Goal: Task Accomplishment & Management: Manage account settings

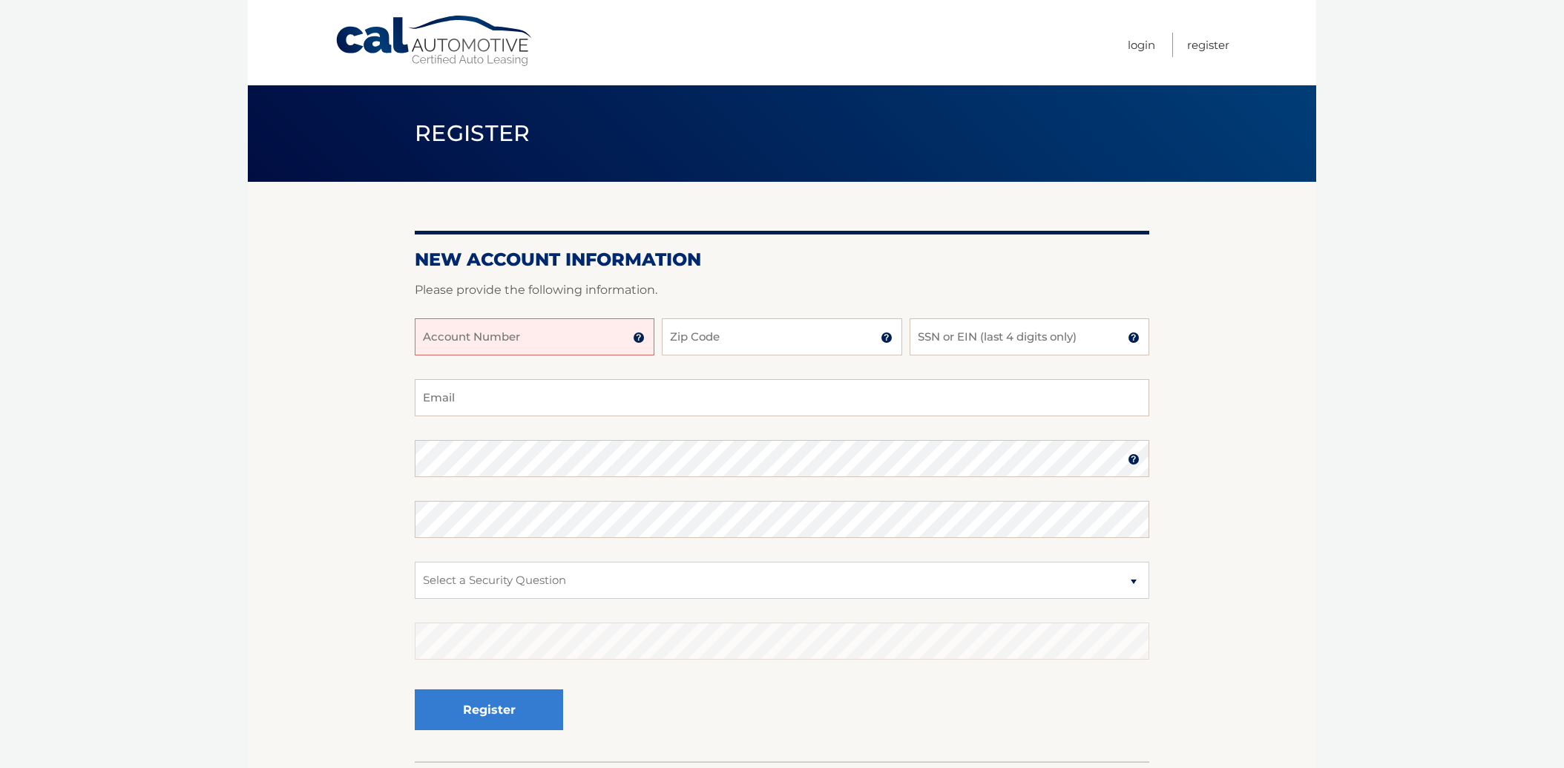
click at [642, 334] on img at bounding box center [639, 338] width 12 height 12
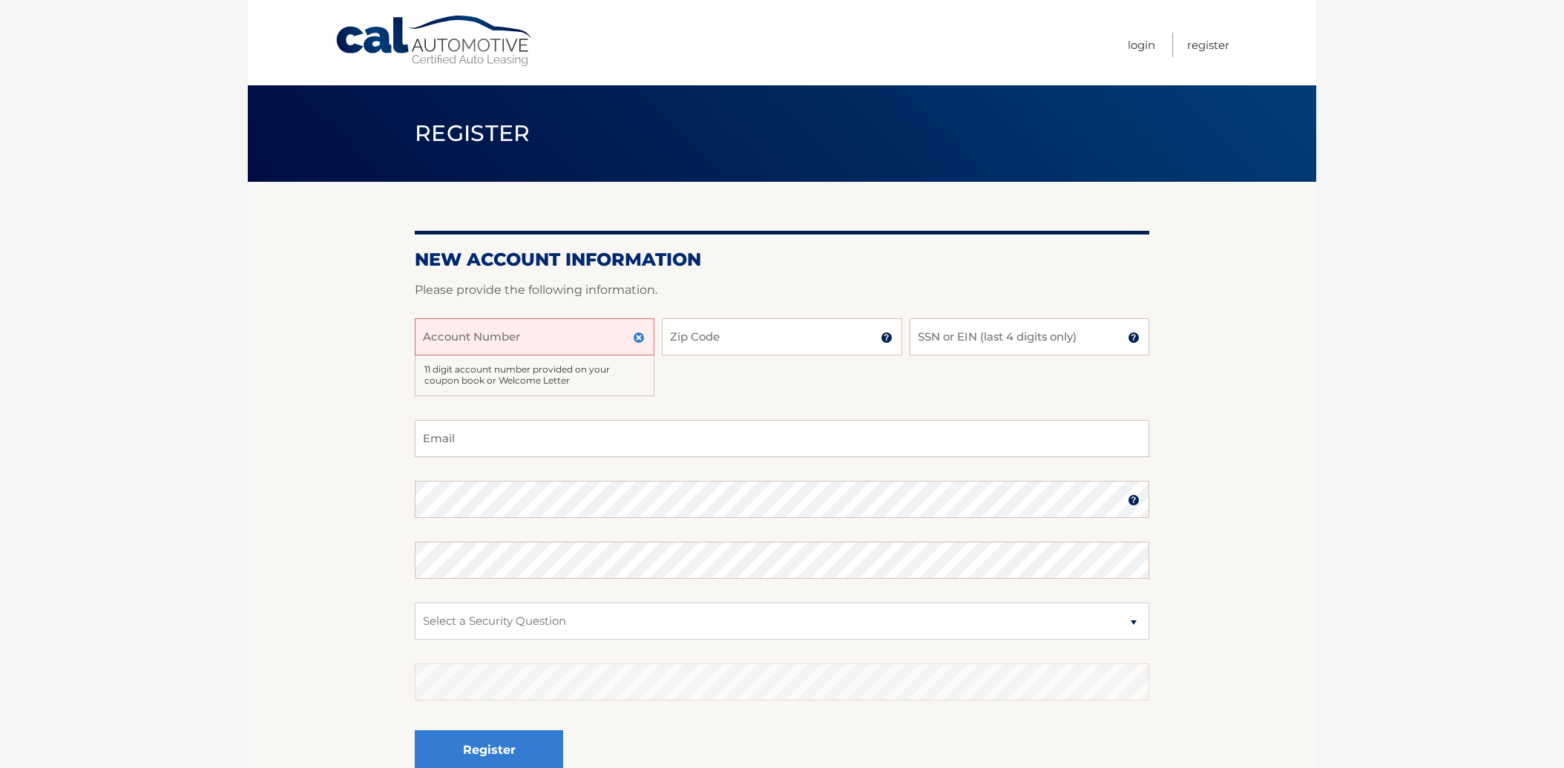
click at [620, 333] on input "Account Number" at bounding box center [535, 336] width 240 height 37
type input "44456015349"
type input "08758"
type input "0131"
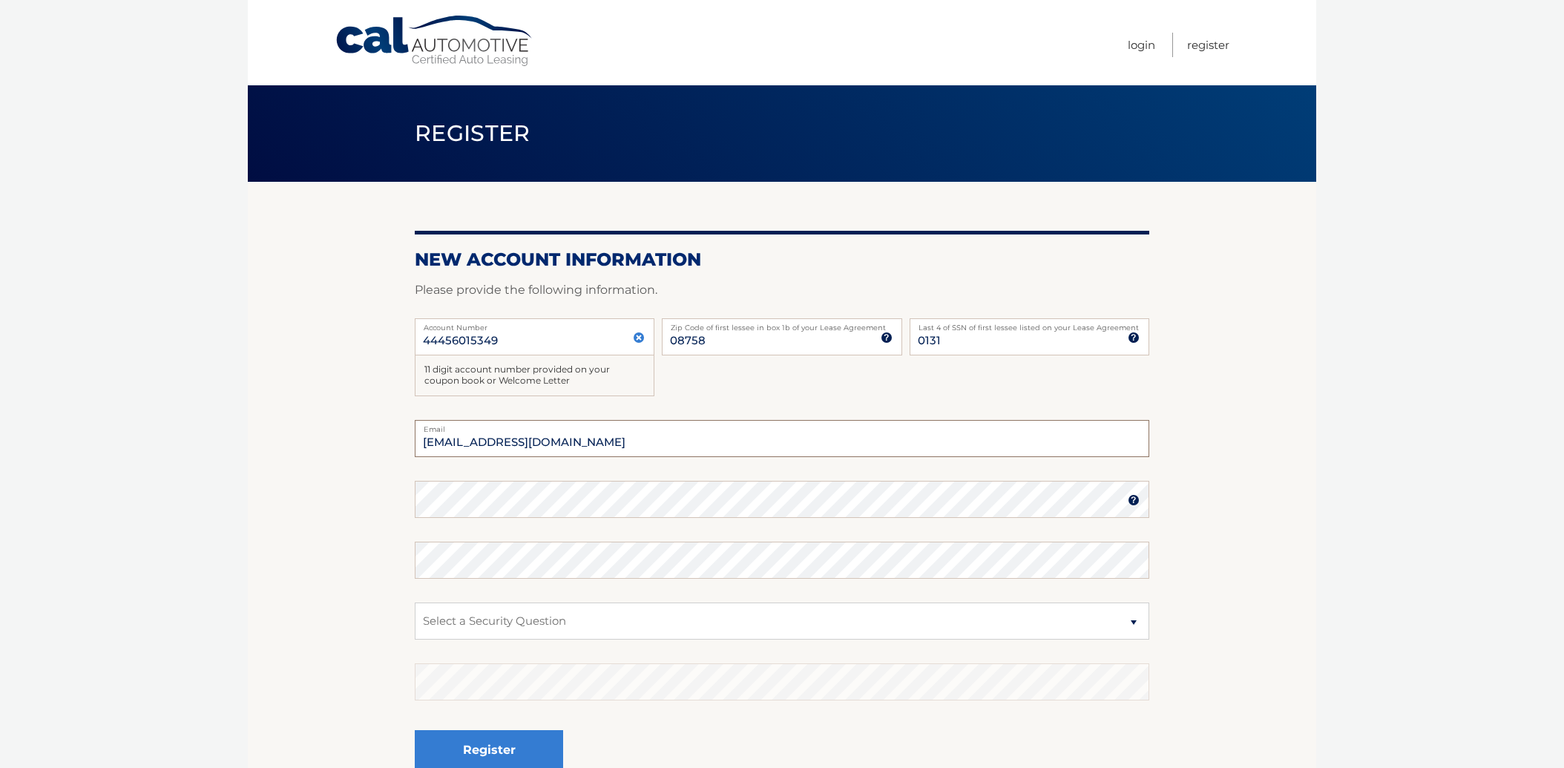
type input "rcshore@msn.com"
click at [941, 623] on select "Select a Security Question What was the name of your elementary school? What is…" at bounding box center [782, 621] width 735 height 37
select select "1"
click at [415, 603] on select "Select a Security Question What was the name of your elementary school? What is…" at bounding box center [782, 621] width 735 height 37
click at [516, 735] on button "Register" at bounding box center [489, 750] width 148 height 41
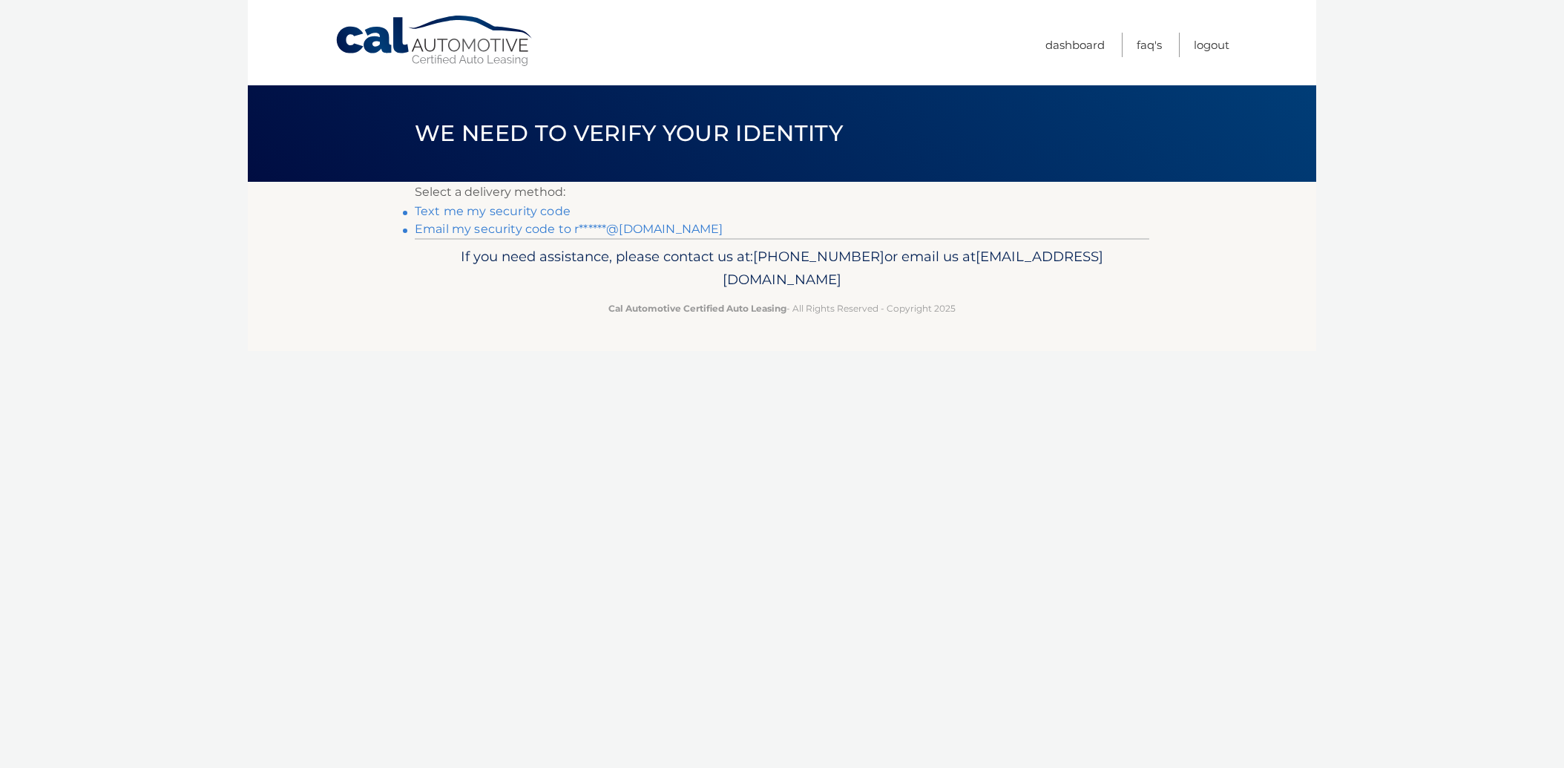
click at [450, 229] on link "Email my security code to r******@msn.com" at bounding box center [569, 229] width 309 height 14
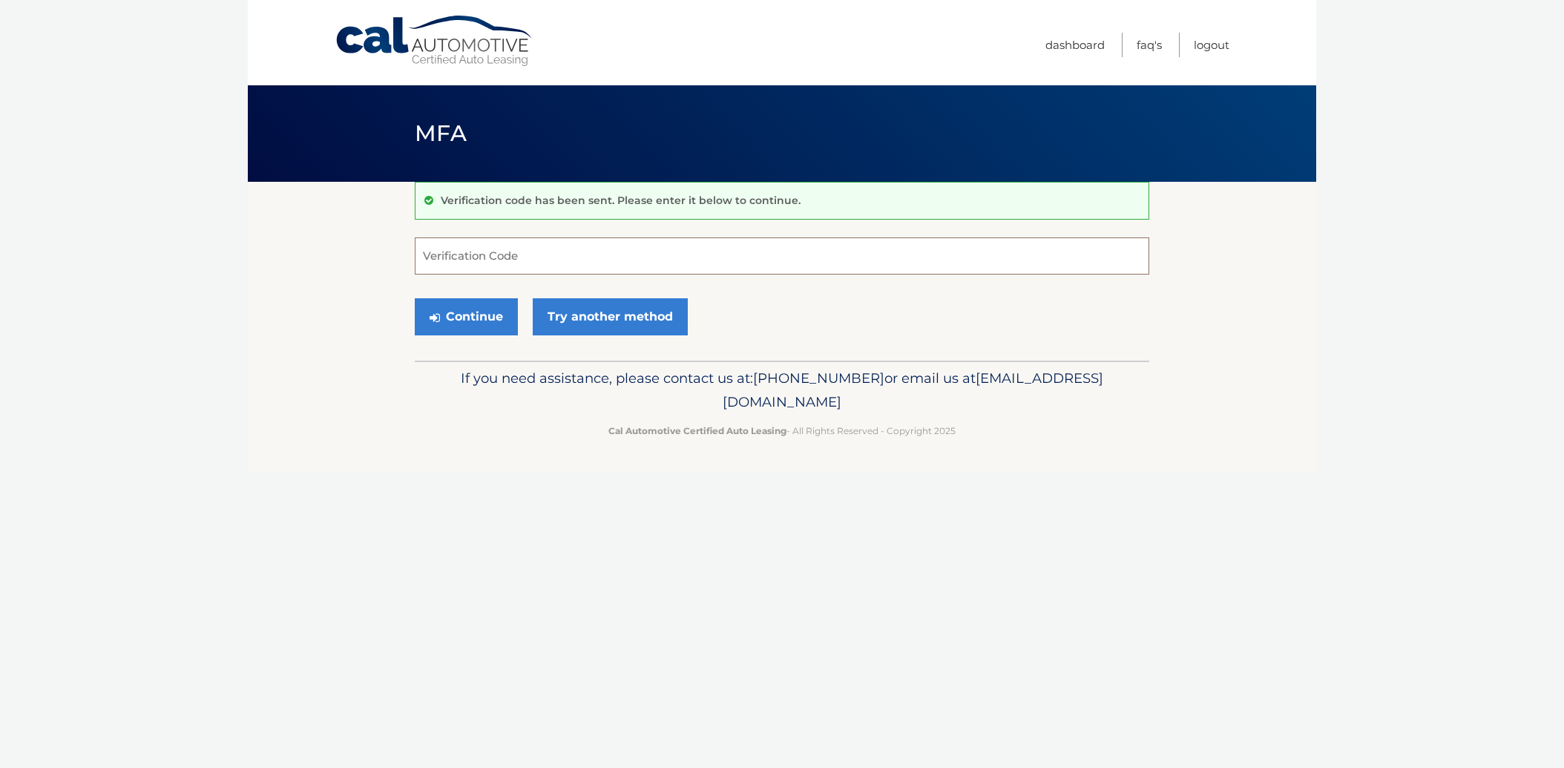
click at [442, 255] on input "Verification Code" at bounding box center [782, 255] width 735 height 37
type input "684370"
click at [459, 313] on button "Continue" at bounding box center [466, 316] width 103 height 37
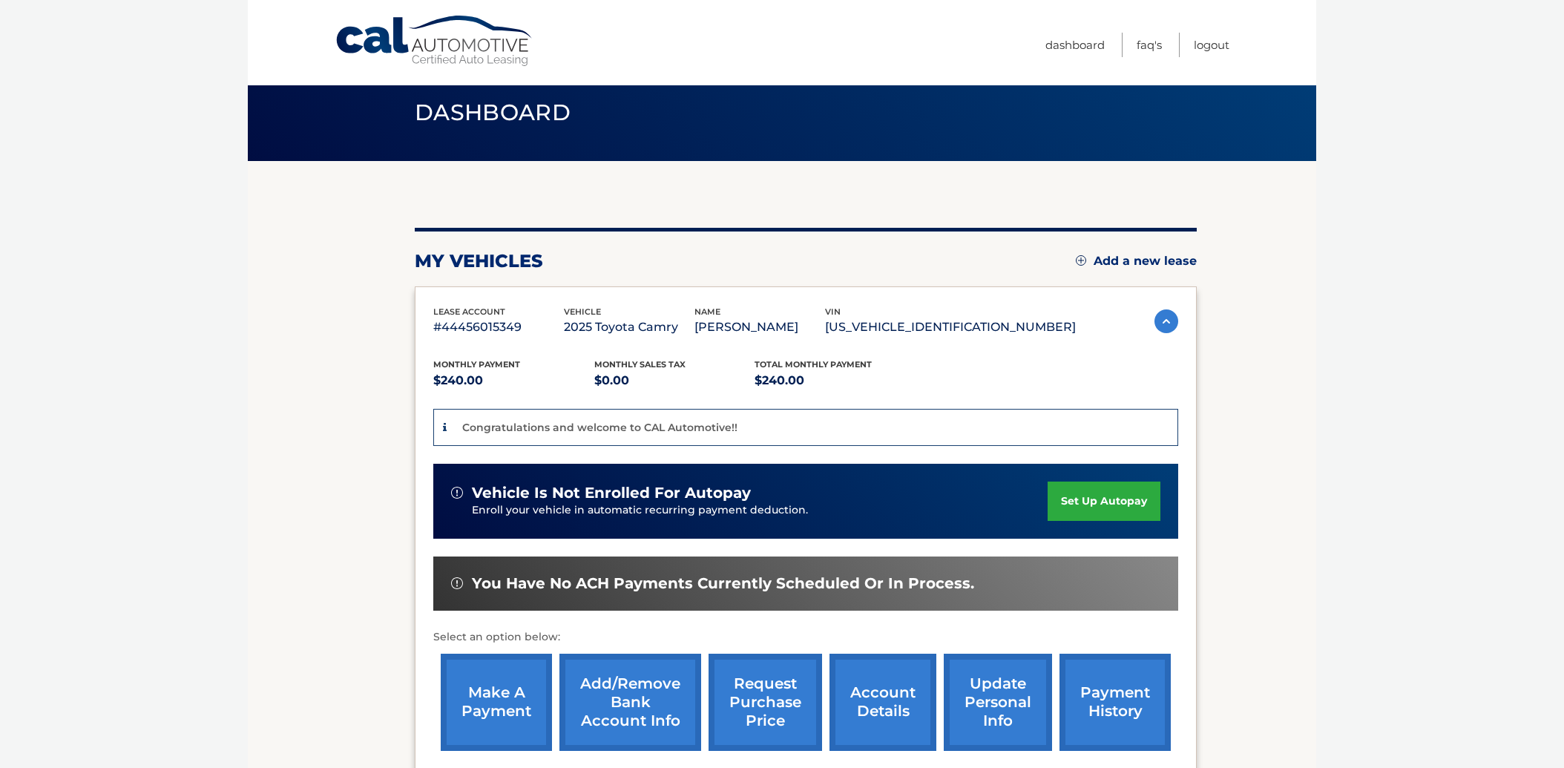
scroll to position [19, 0]
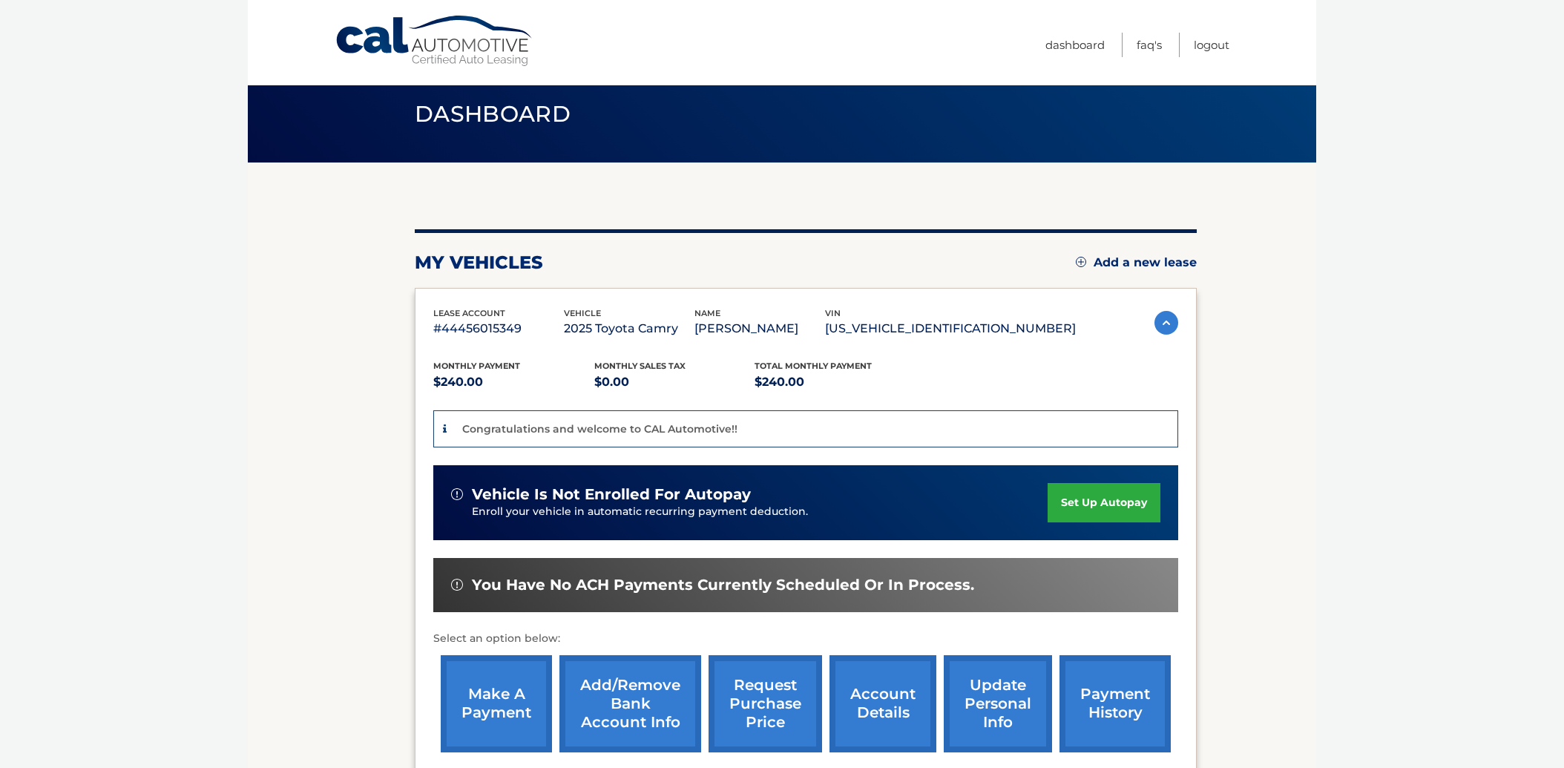
click at [1090, 499] on link "set up autopay" at bounding box center [1104, 502] width 113 height 39
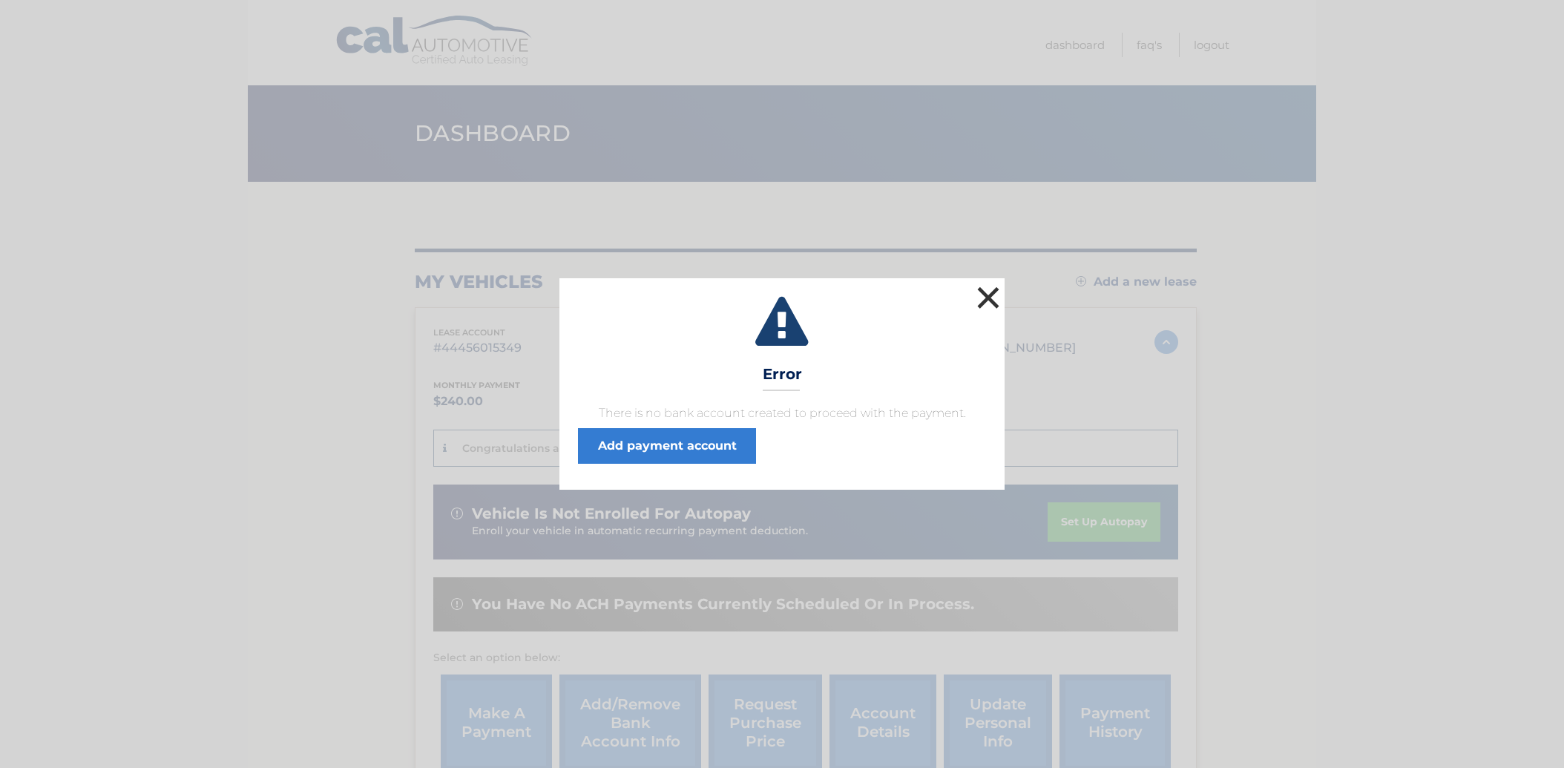
click at [990, 291] on button "×" at bounding box center [989, 298] width 30 height 30
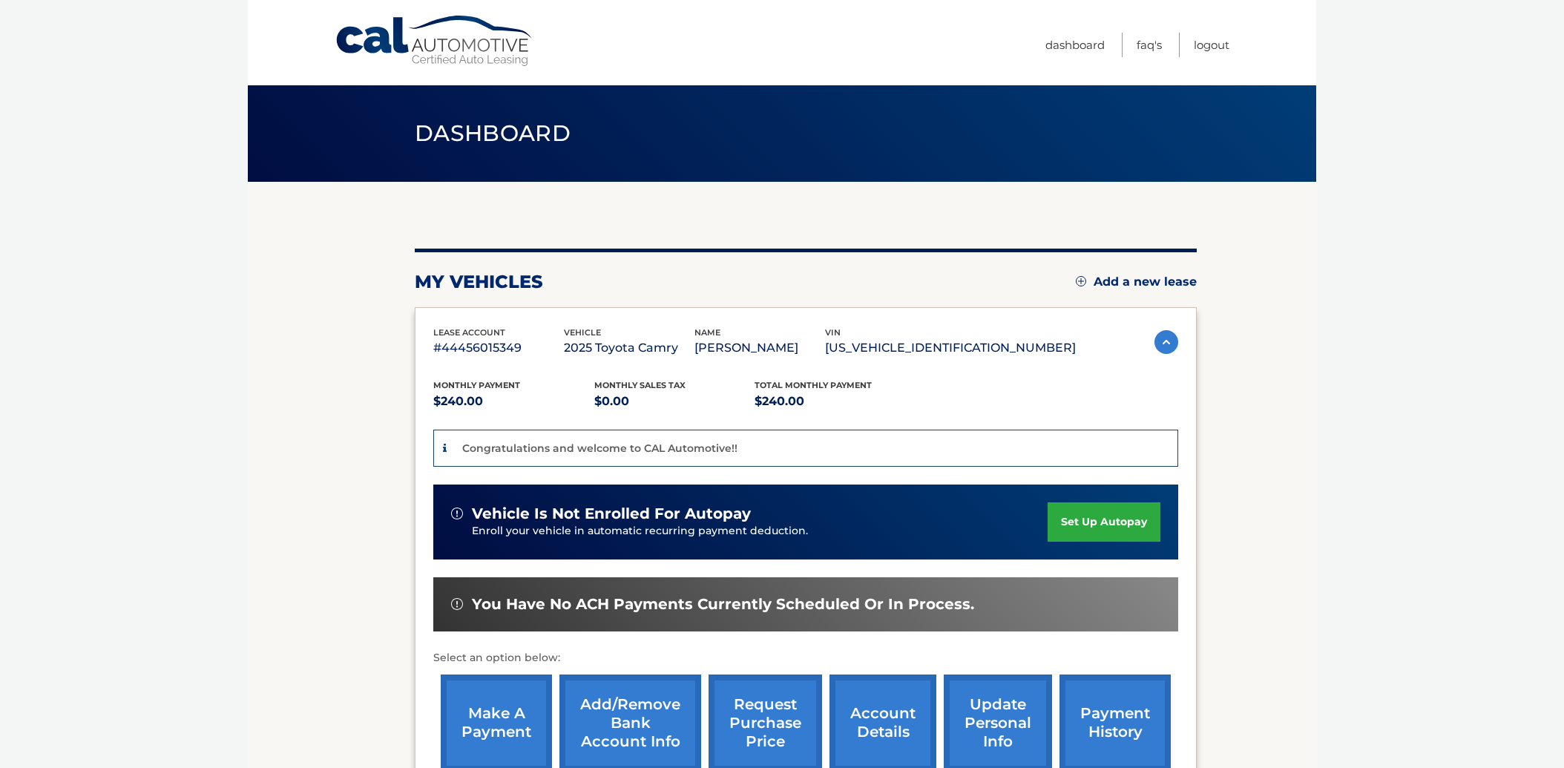
click at [1089, 516] on link "set up autopay" at bounding box center [1104, 521] width 113 height 39
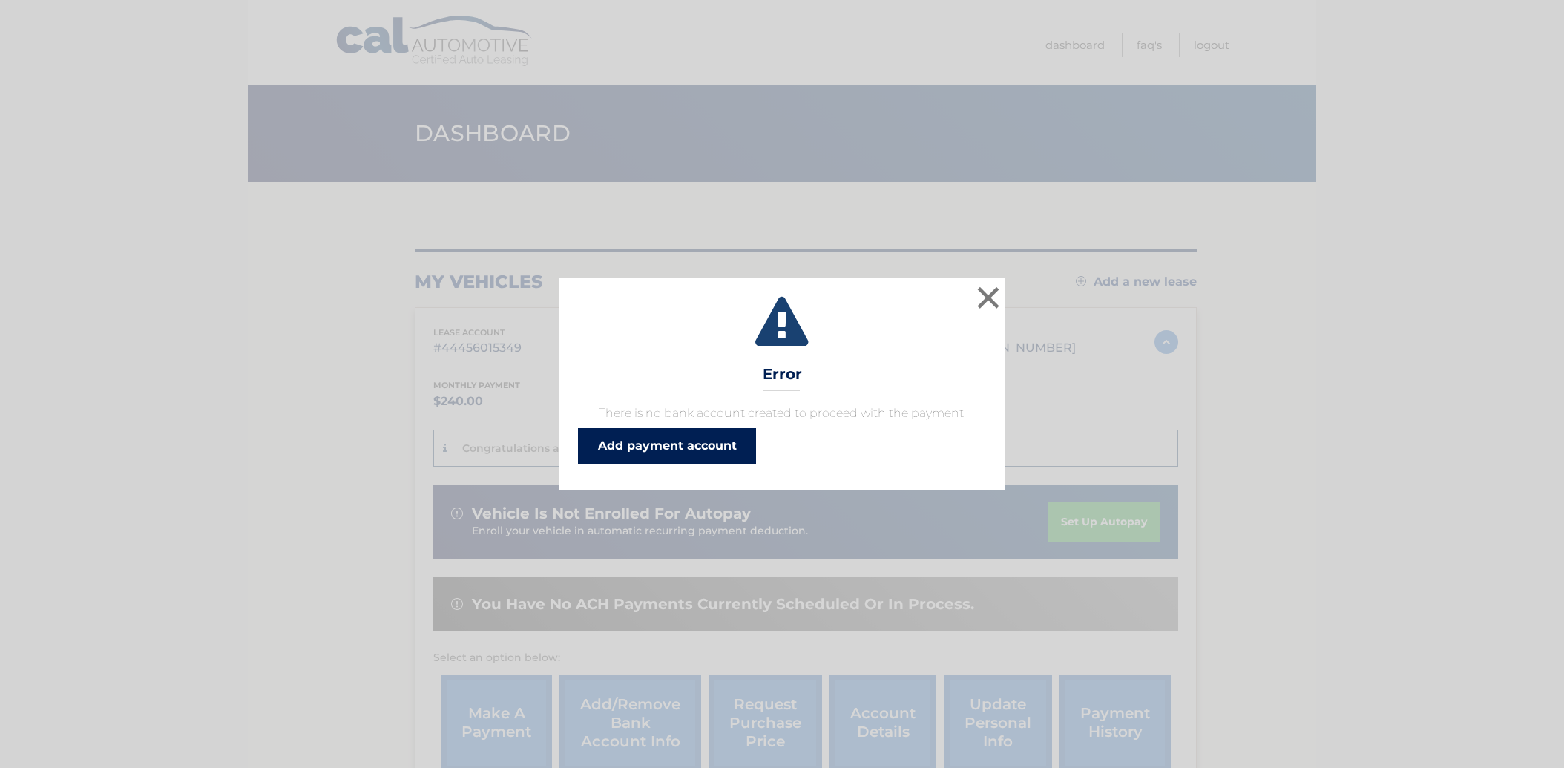
click at [680, 450] on link "Add payment account" at bounding box center [667, 446] width 178 height 36
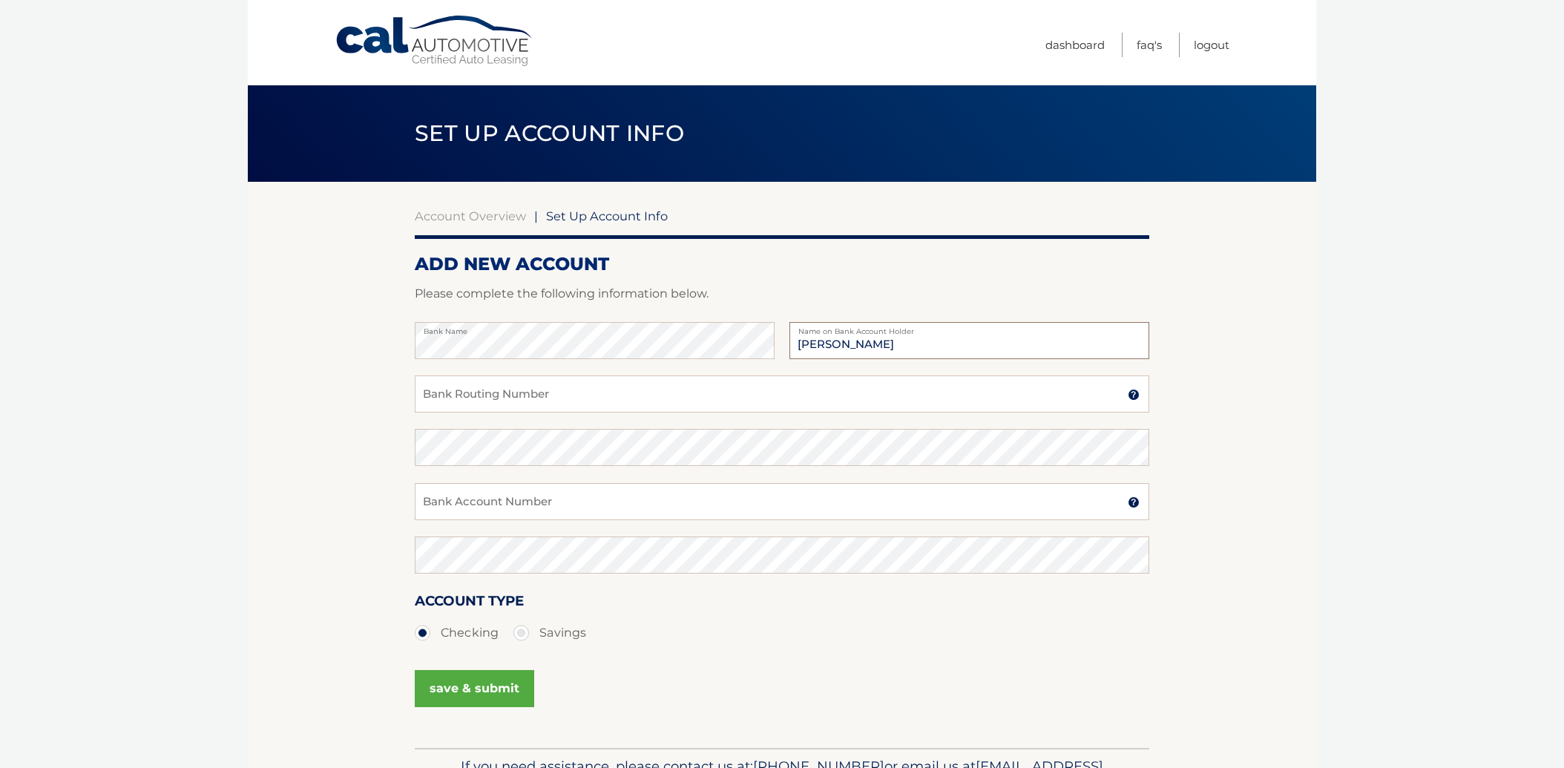
type input "[PERSON_NAME]"
click at [439, 378] on input "Bank Routing Number" at bounding box center [782, 393] width 735 height 37
type input "031201360"
click at [441, 498] on input "Bank Account Number" at bounding box center [782, 501] width 735 height 37
type input "4317196479"
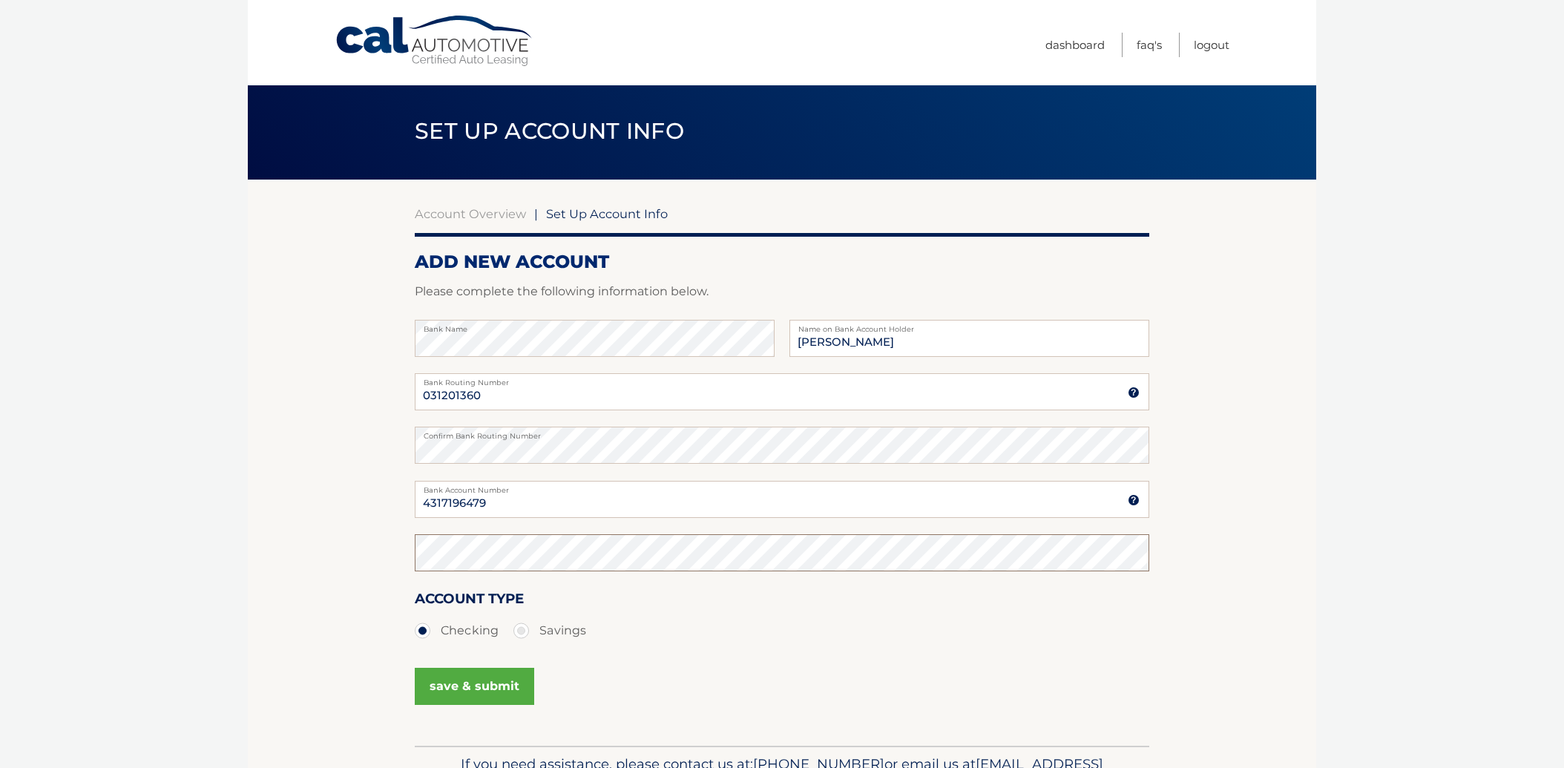
scroll to position [1, 0]
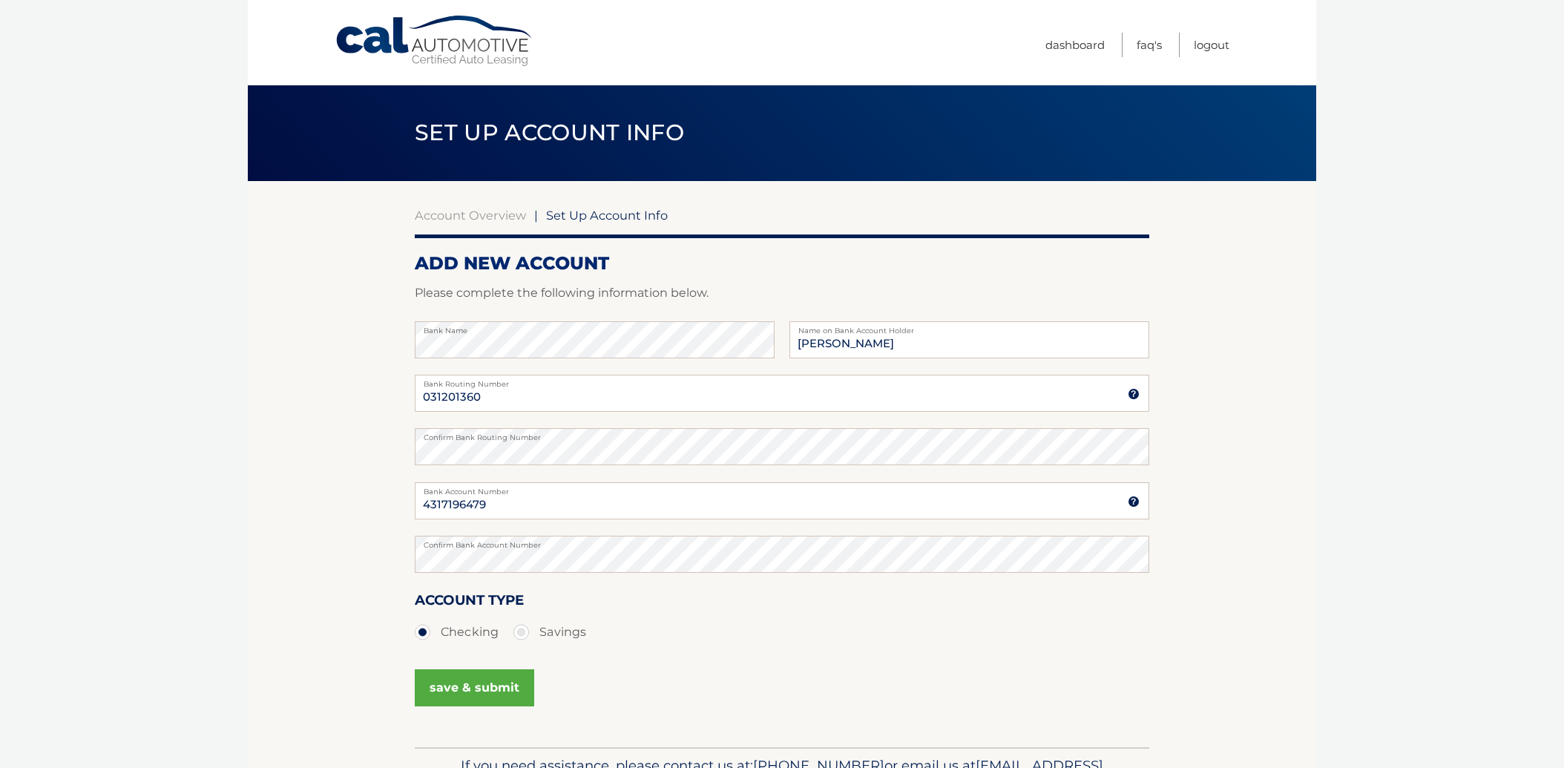
click at [469, 687] on button "save & submit" at bounding box center [474, 687] width 119 height 37
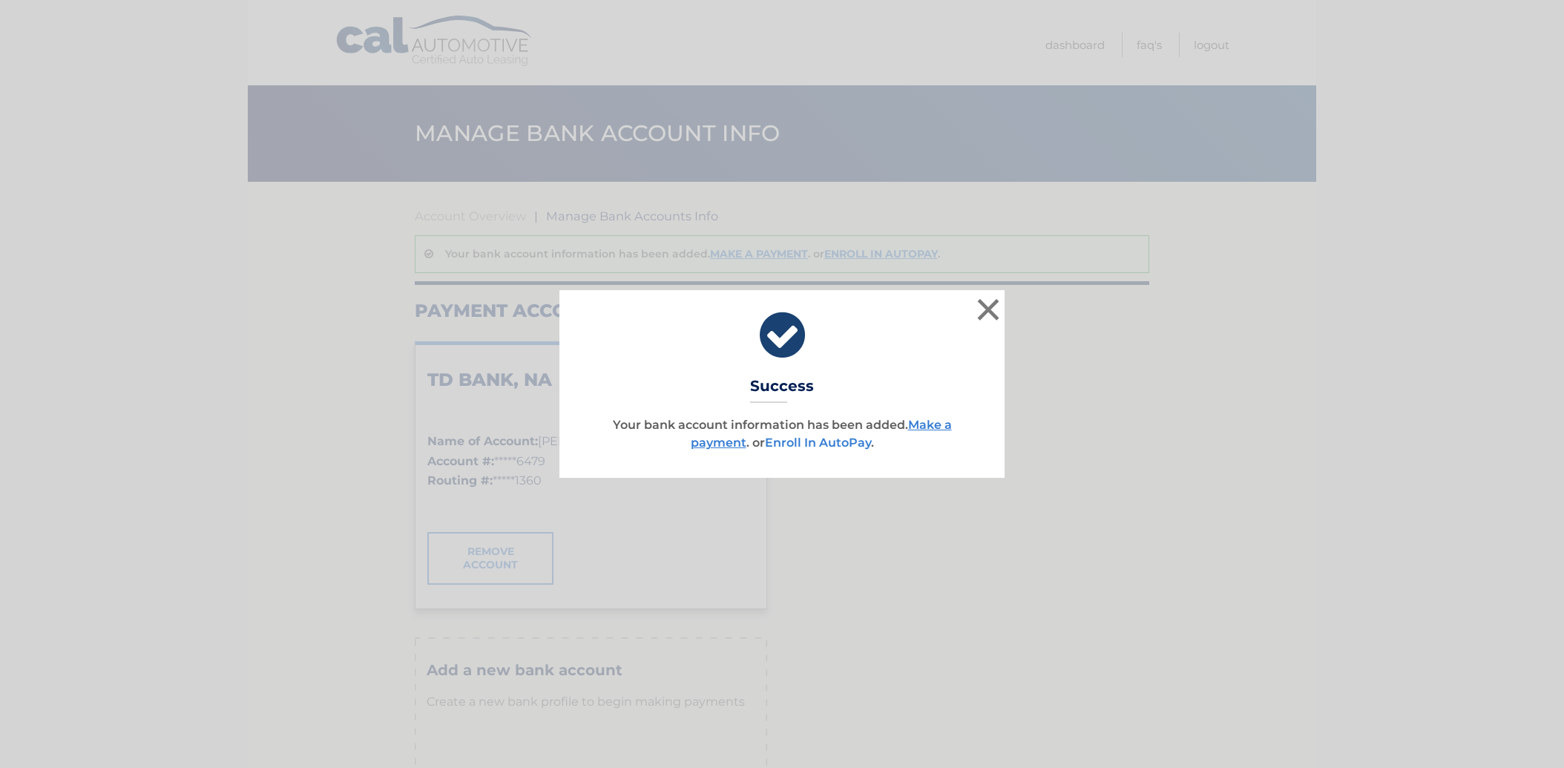
click at [805, 444] on link "Enroll In AutoPay" at bounding box center [818, 443] width 106 height 14
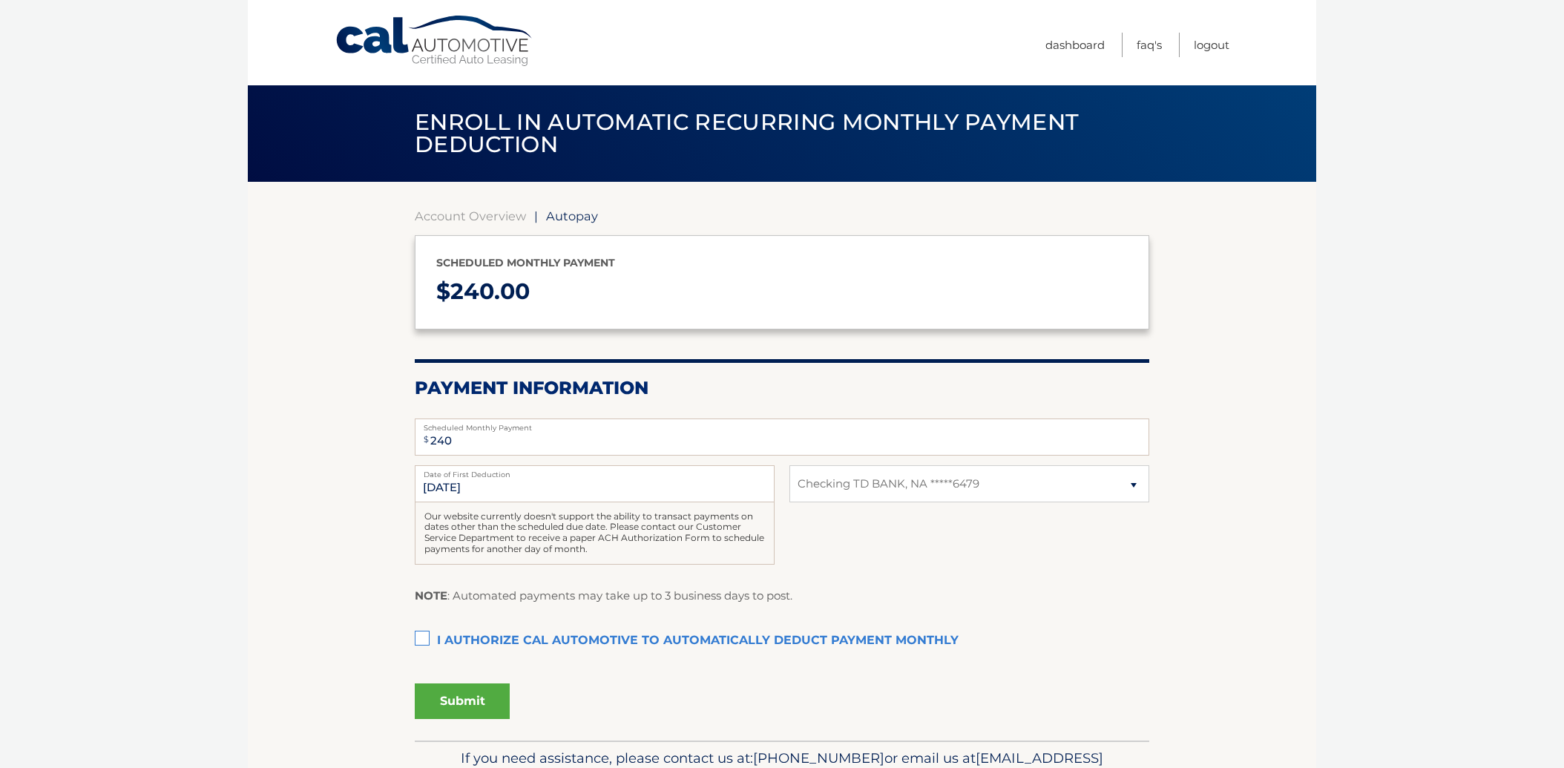
select select "OWMzYWVhZjctYjg1Ny00MTcxLWE2ODctM2RkYTcxZWI1N2Q3"
click at [426, 638] on label "I authorize cal automotive to automatically deduct payment monthly This checkbo…" at bounding box center [782, 641] width 735 height 30
click at [0, 0] on input "I authorize cal automotive to automatically deduct payment monthly This checkbo…" at bounding box center [0, 0] width 0 height 0
click at [463, 698] on button "Submit" at bounding box center [462, 701] width 95 height 36
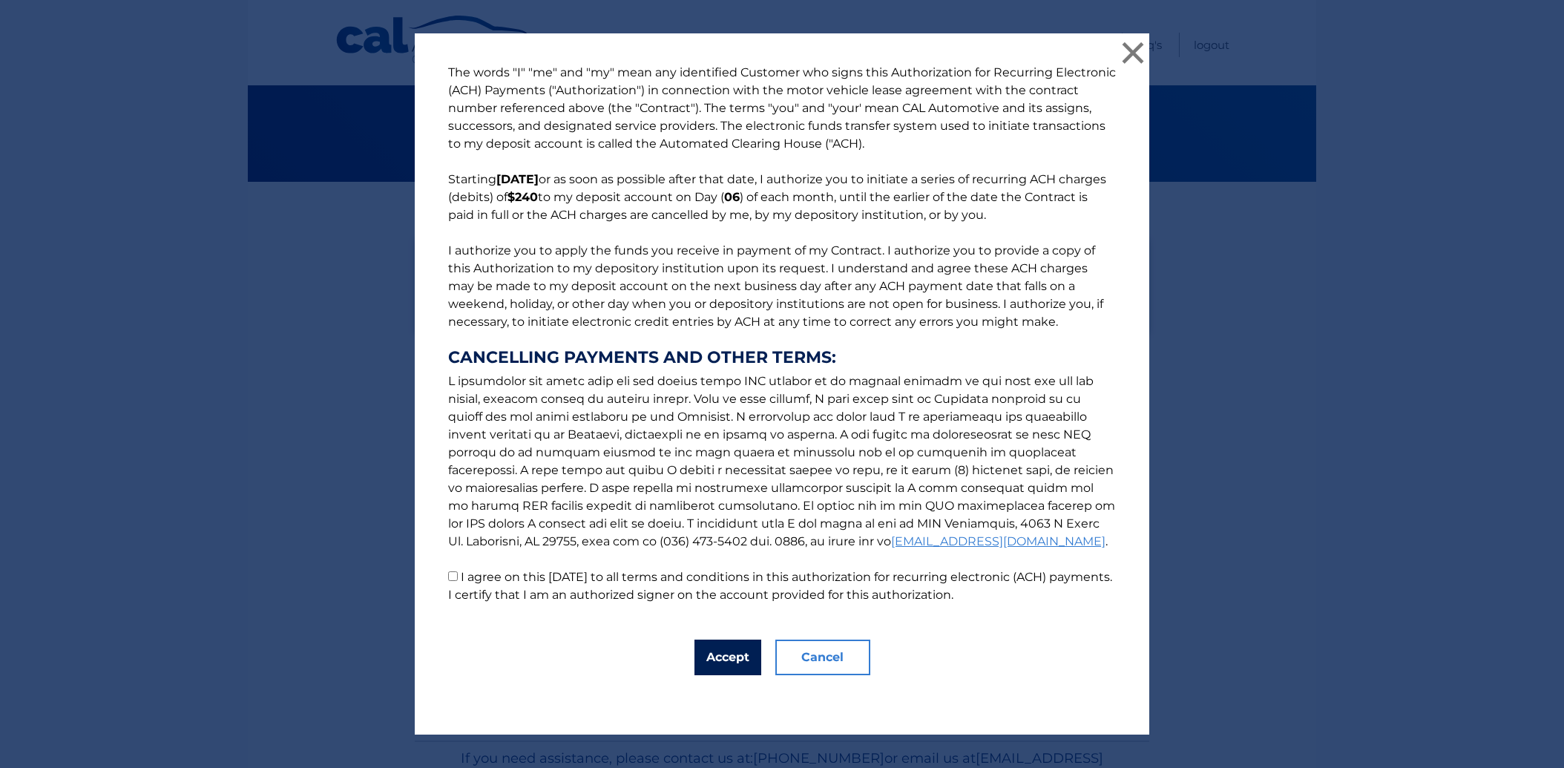
click at [715, 660] on button "Accept" at bounding box center [728, 658] width 67 height 36
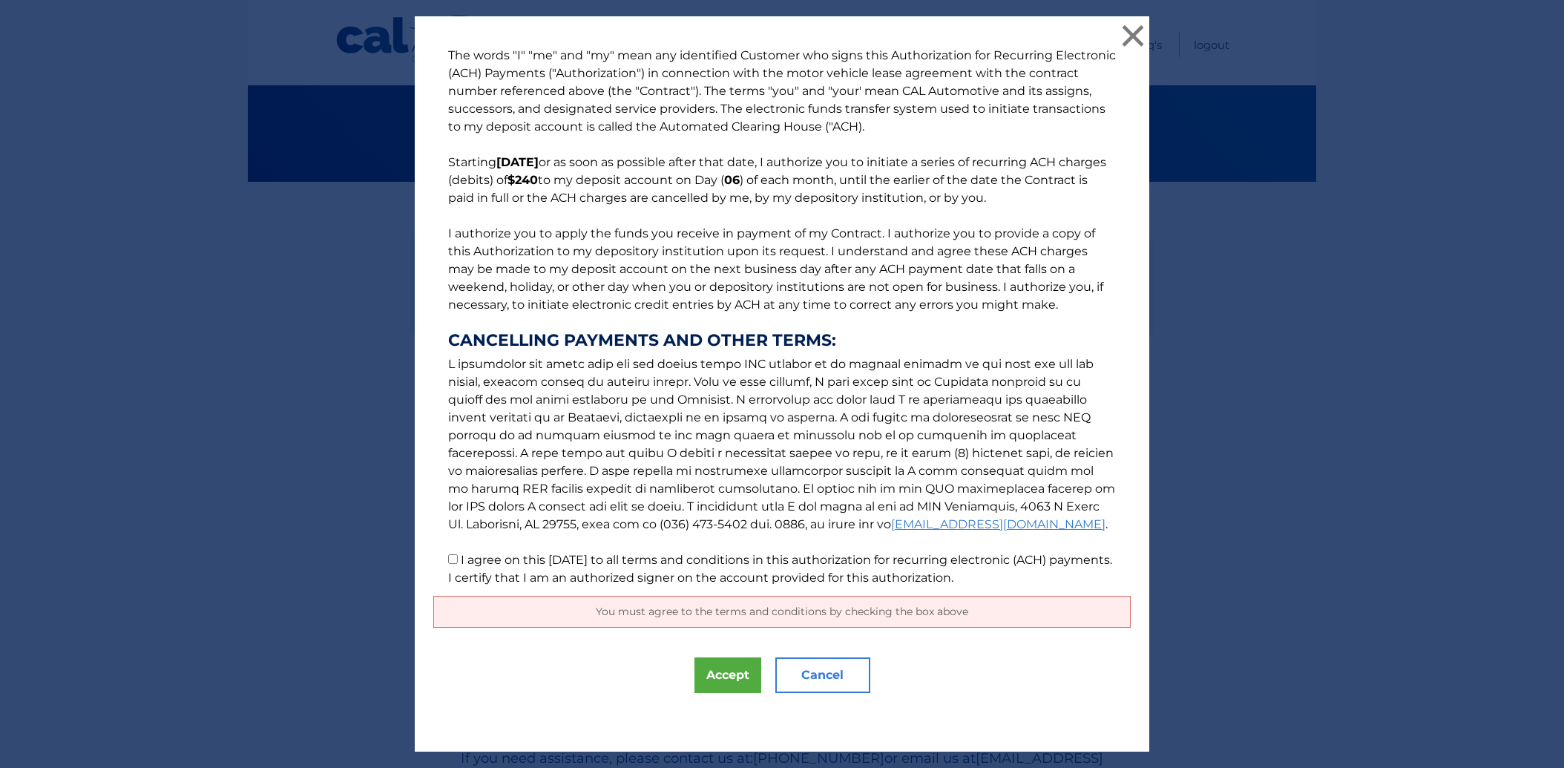
click at [454, 563] on input "I agree on this 10/02/2025 to all terms and conditions in this authorization fo…" at bounding box center [453, 559] width 10 height 10
checkbox input "true"
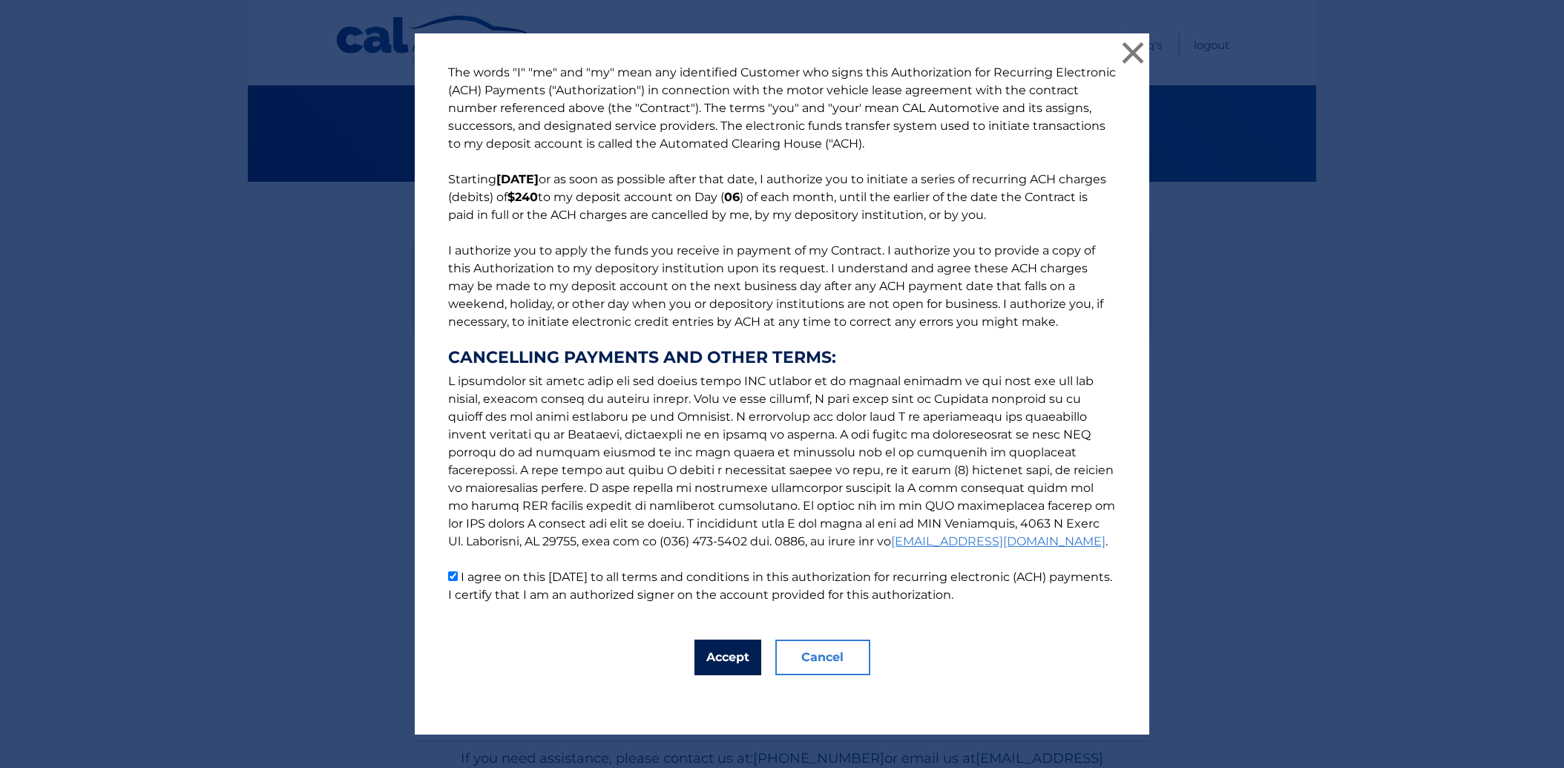
click at [726, 656] on button "Accept" at bounding box center [728, 658] width 67 height 36
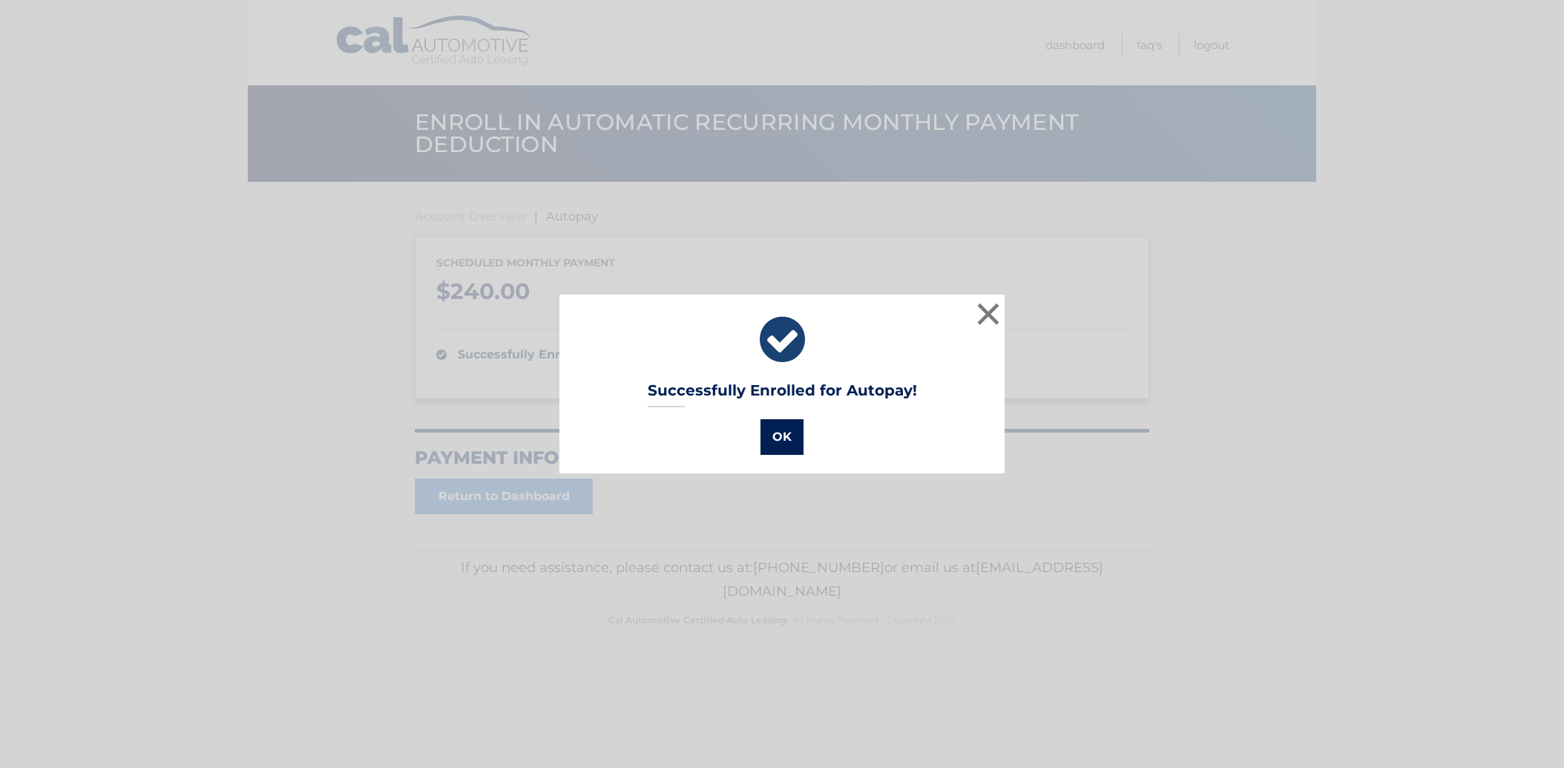
click at [780, 437] on button "OK" at bounding box center [782, 437] width 43 height 36
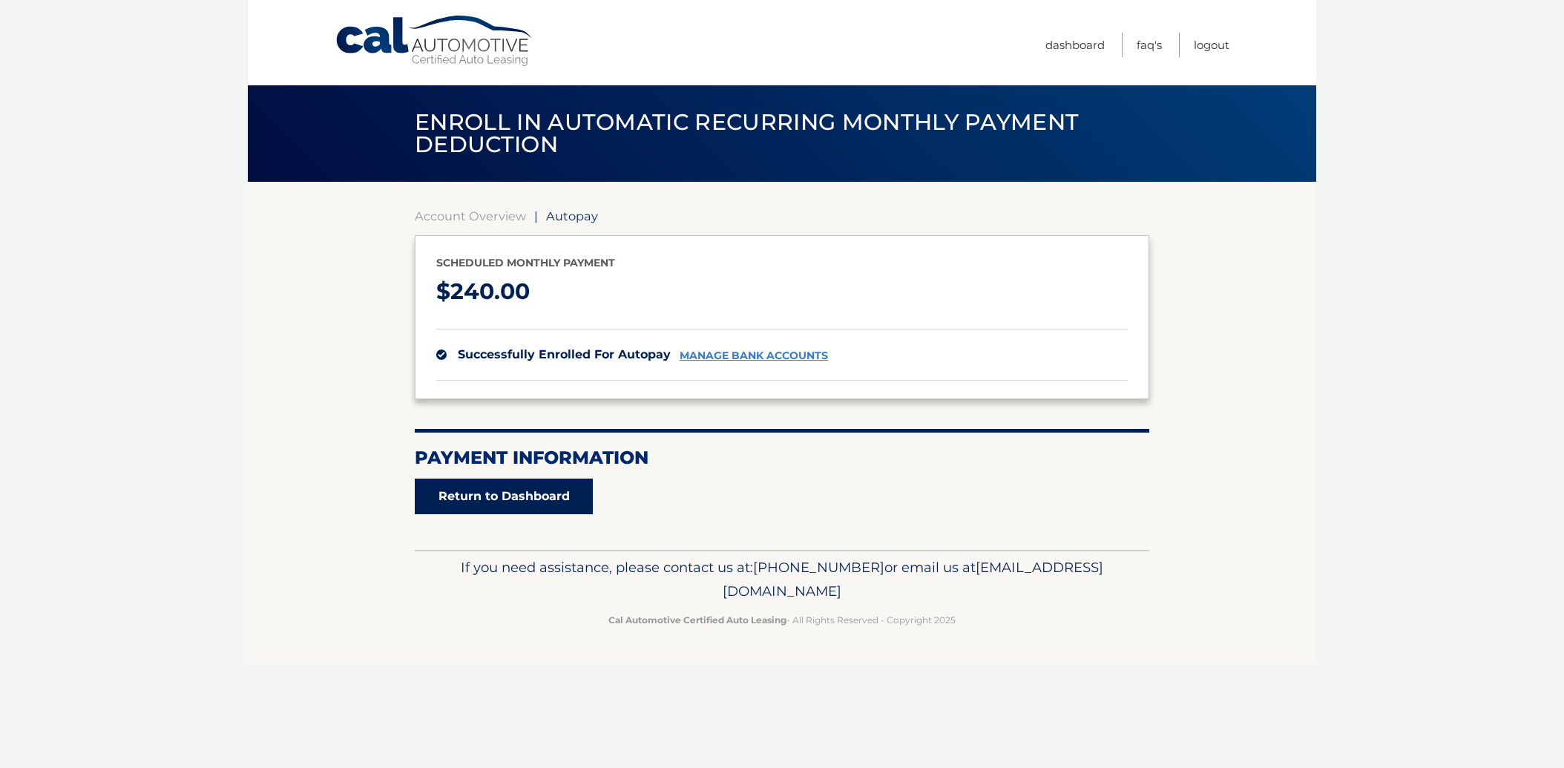
click at [534, 505] on link "Return to Dashboard" at bounding box center [504, 497] width 178 height 36
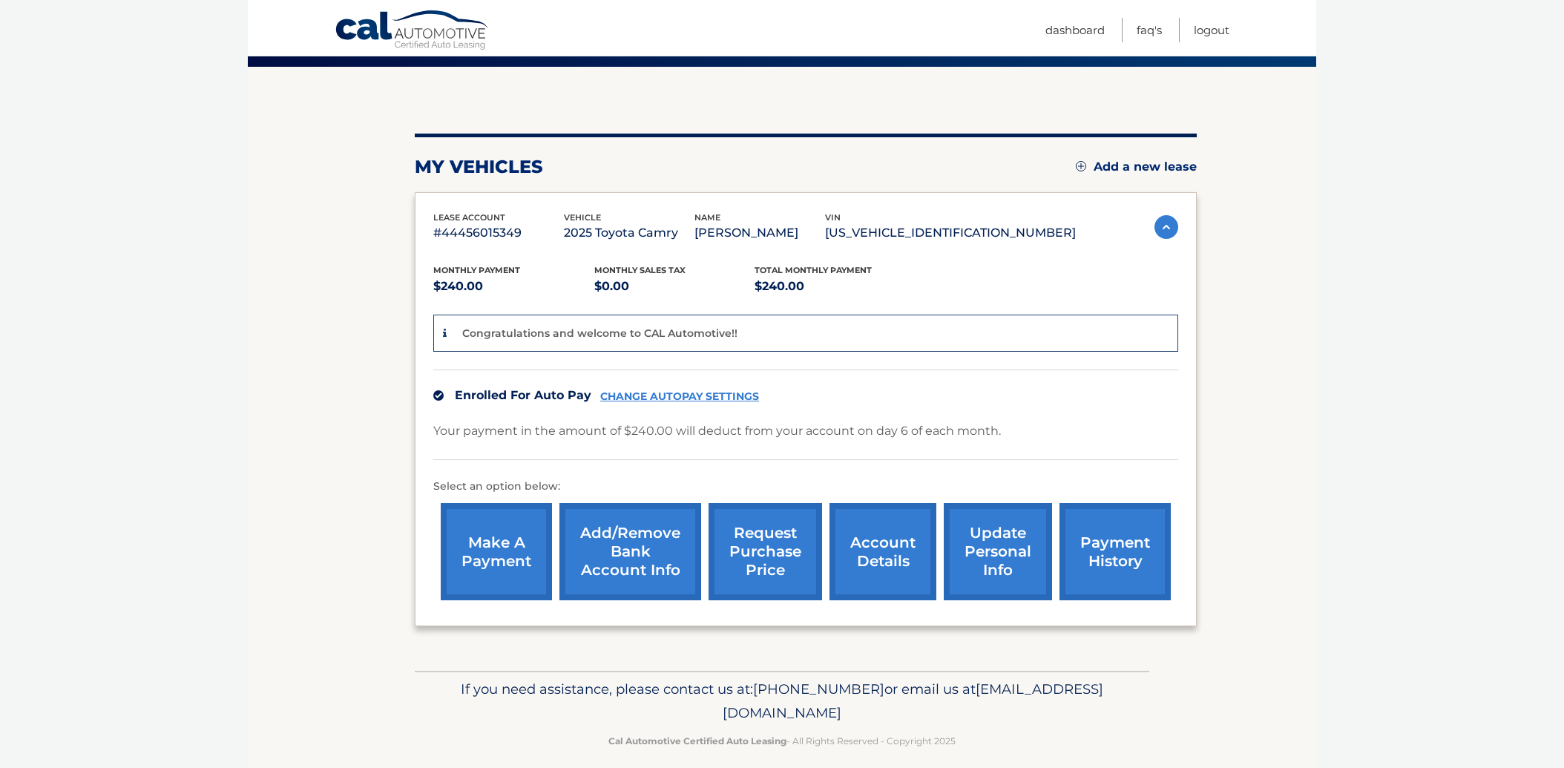
scroll to position [130, 0]
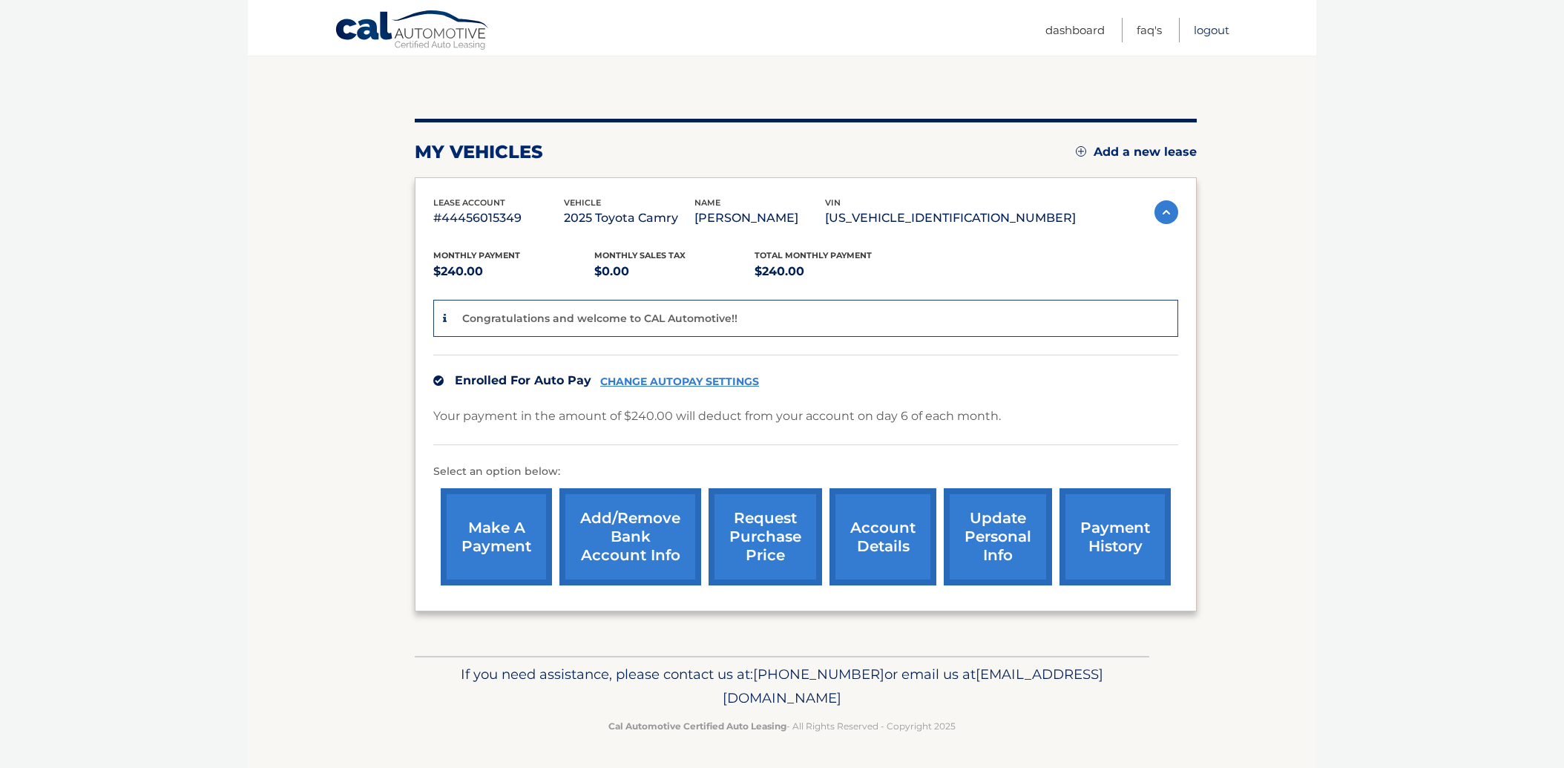
click at [1211, 31] on link "Logout" at bounding box center [1212, 30] width 36 height 24
